Goal: Find specific page/section: Find specific page/section

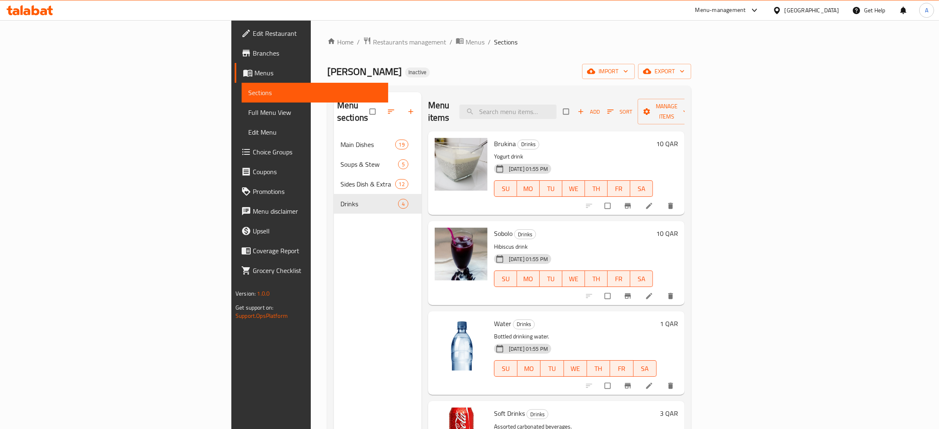
click at [827, 12] on div "[GEOGRAPHIC_DATA]" at bounding box center [812, 10] width 54 height 9
click at [738, 213] on div "[GEOGRAPHIC_DATA]" at bounding box center [750, 216] width 54 height 9
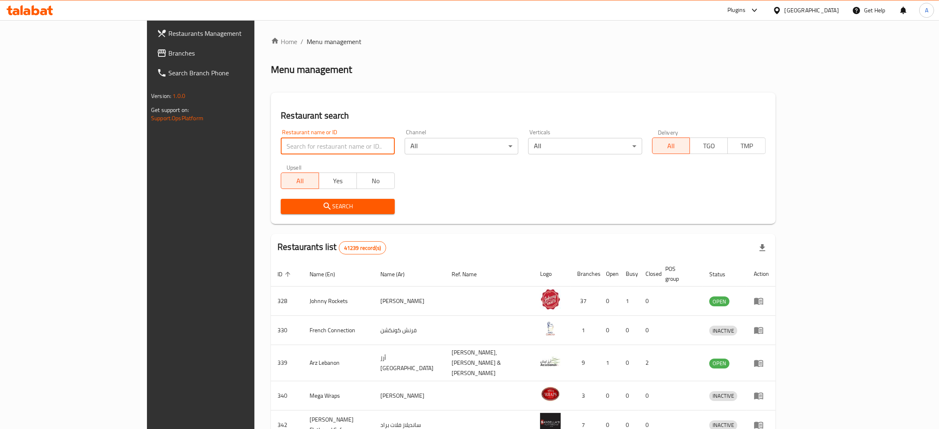
click at [281, 153] on input "search" at bounding box center [338, 146] width 114 height 16
paste input "Magic Corn"
type input "Magic Corn"
click button "Search" at bounding box center [338, 206] width 114 height 15
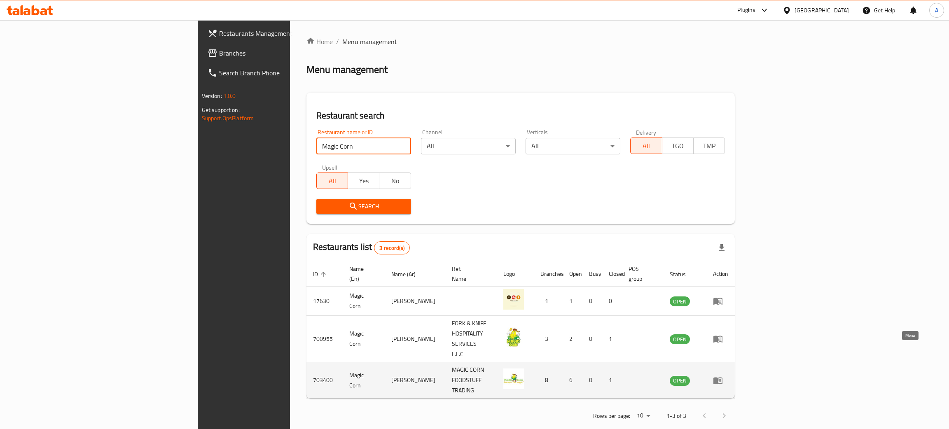
click at [728, 376] on link "enhanced table" at bounding box center [720, 381] width 15 height 10
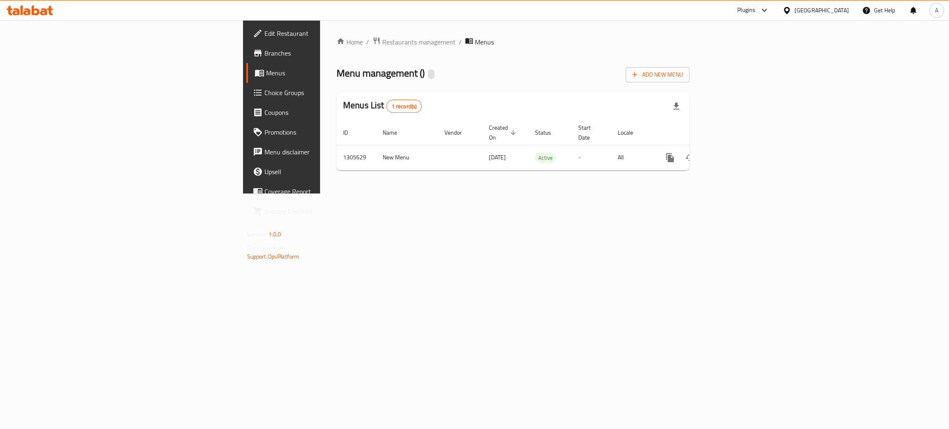
click at [264, 48] on span "Branches" at bounding box center [329, 53] width 131 height 10
